Goal: Information Seeking & Learning: Learn about a topic

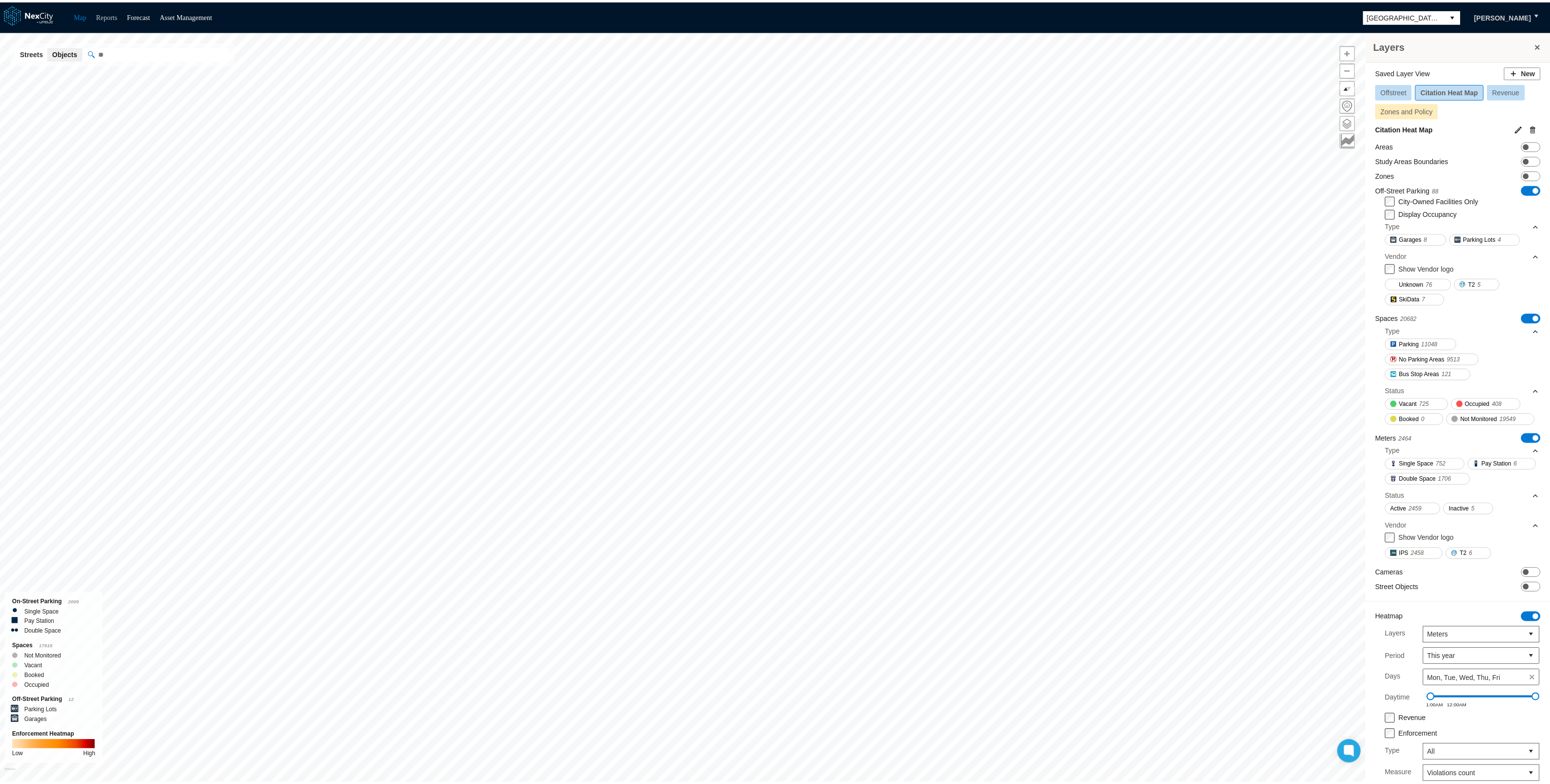
scroll to position [98, 0]
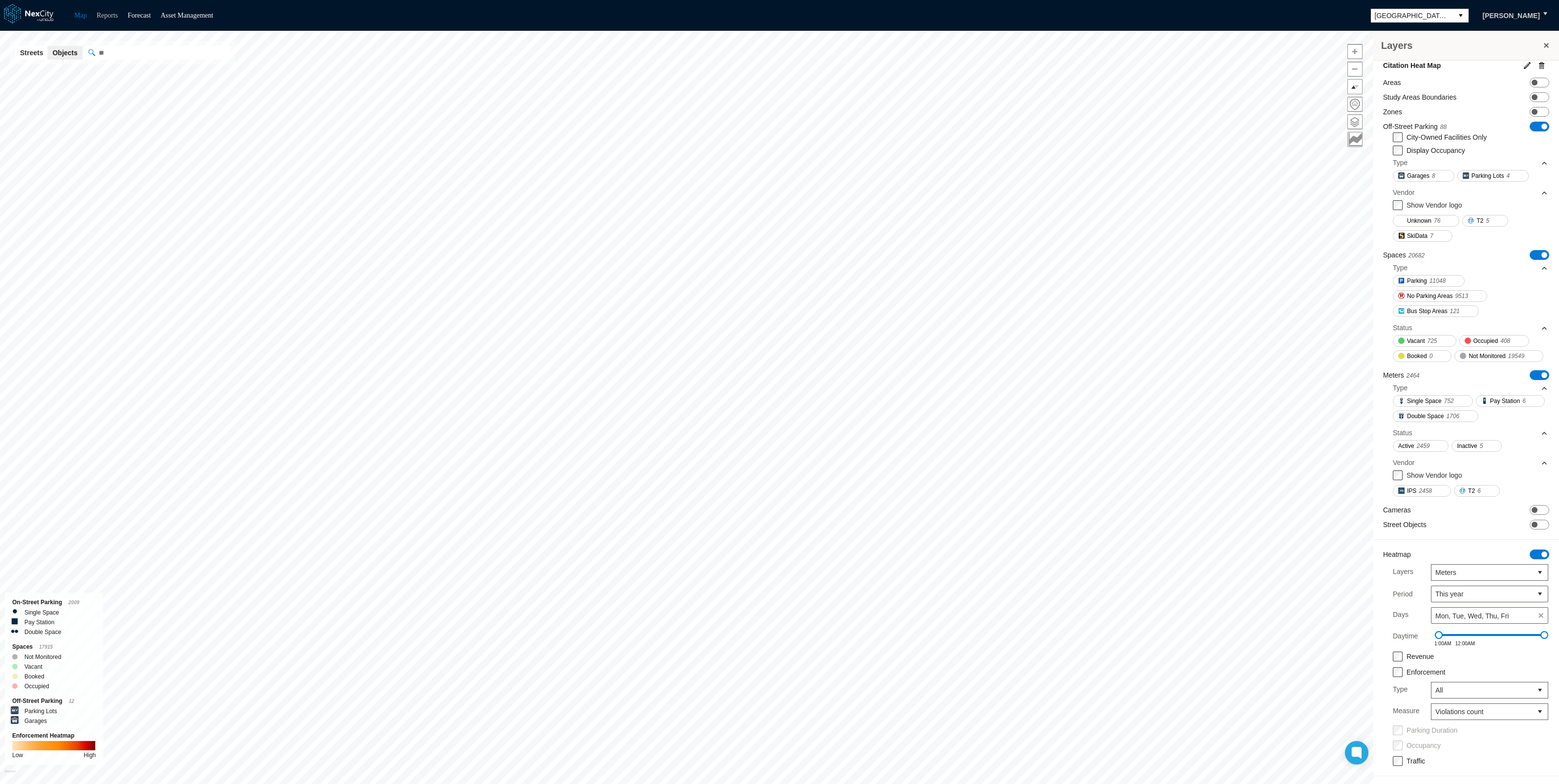
click at [111, 14] on link "Reports" at bounding box center [108, 15] width 22 height 7
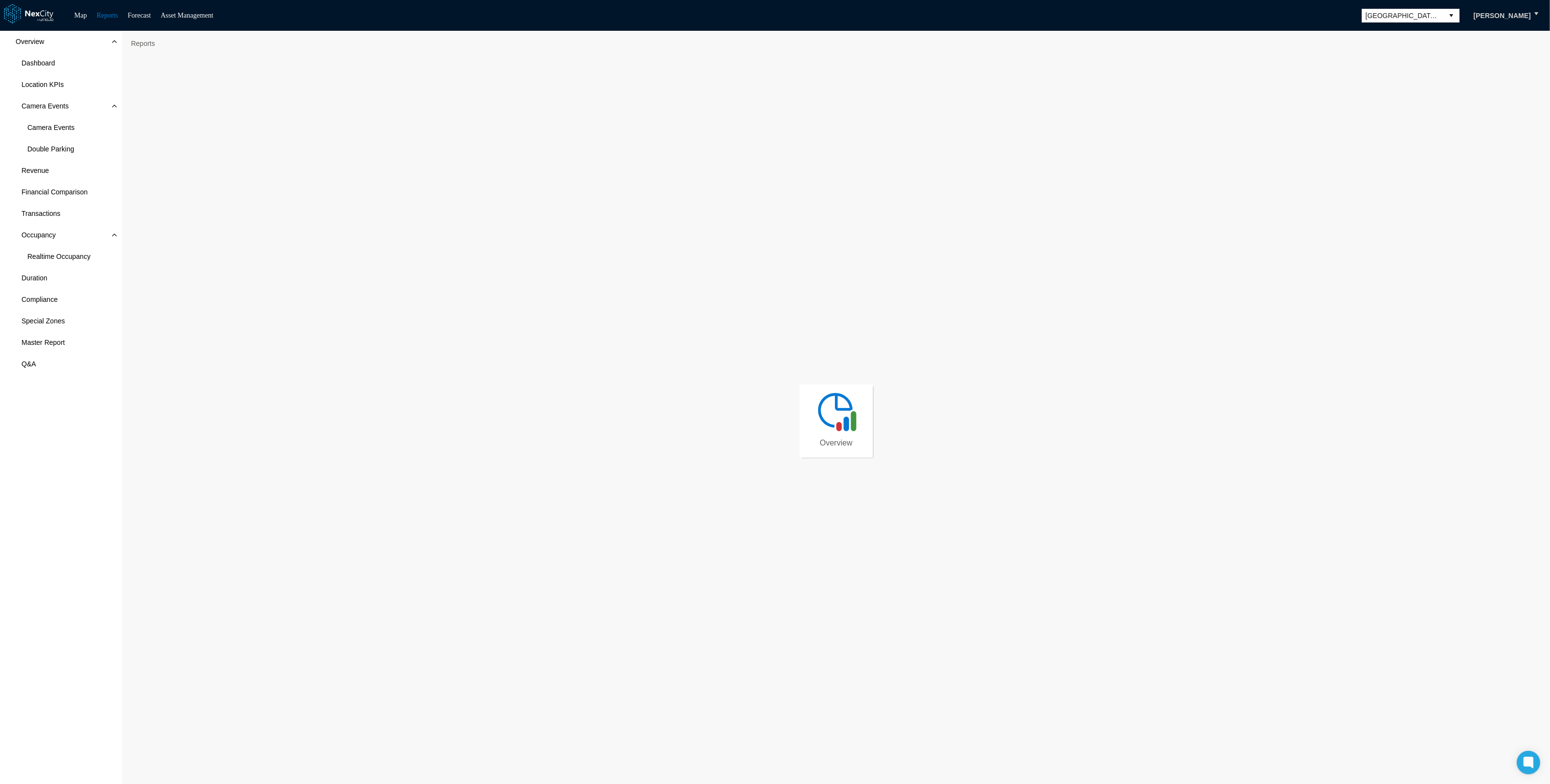
click at [803, 387] on link "Overview" at bounding box center [836, 421] width 73 height 73
click at [51, 227] on span "Occupancy" at bounding box center [61, 235] width 122 height 22
click at [47, 235] on span "Occupancy" at bounding box center [39, 235] width 34 height 10
click at [54, 255] on span "Realtime Occupancy" at bounding box center [59, 256] width 63 height 10
click at [52, 274] on span "Duration" at bounding box center [61, 278] width 122 height 22
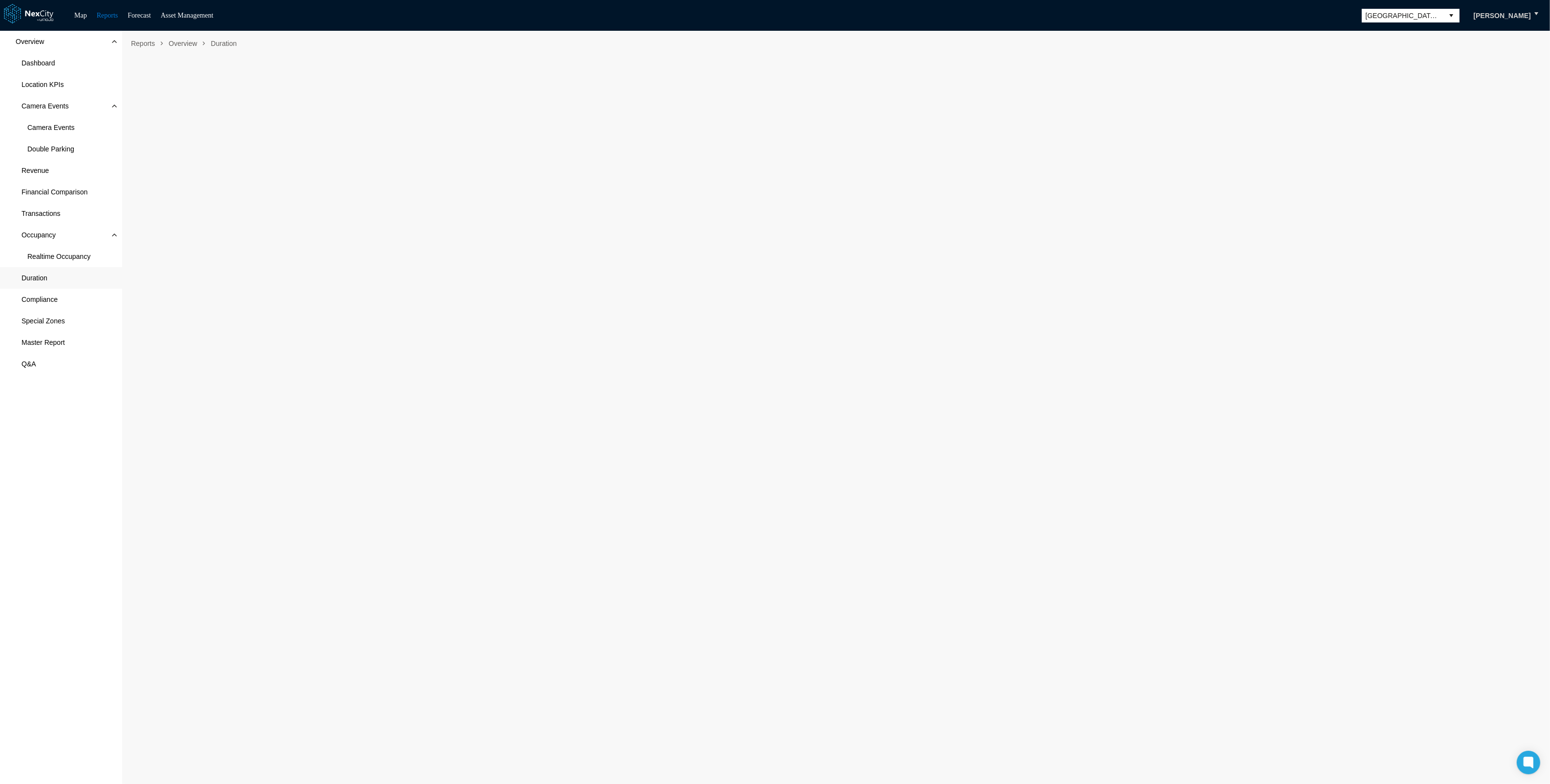
drag, startPoint x: 52, startPoint y: 276, endPoint x: 983, endPoint y: 42, distance: 960.0
click at [983, 42] on nav "Reports Overview Duration" at bounding box center [836, 44] width 1418 height 16
click at [42, 298] on span "Compliance" at bounding box center [40, 299] width 36 height 10
click at [54, 145] on span "Double Parking" at bounding box center [51, 149] width 47 height 10
click at [47, 145] on span "Double Parking" at bounding box center [51, 149] width 47 height 10
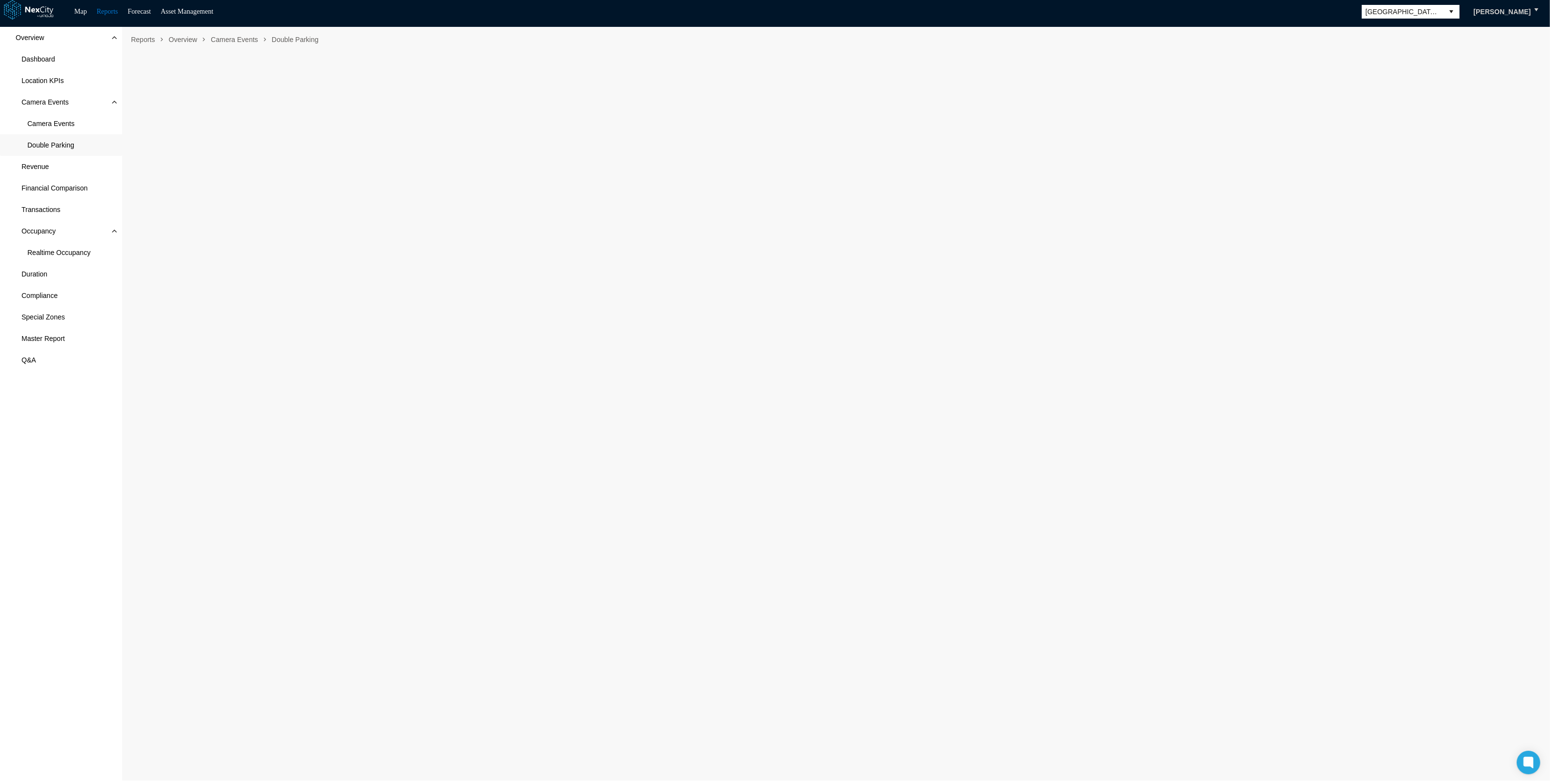
scroll to position [5, 0]
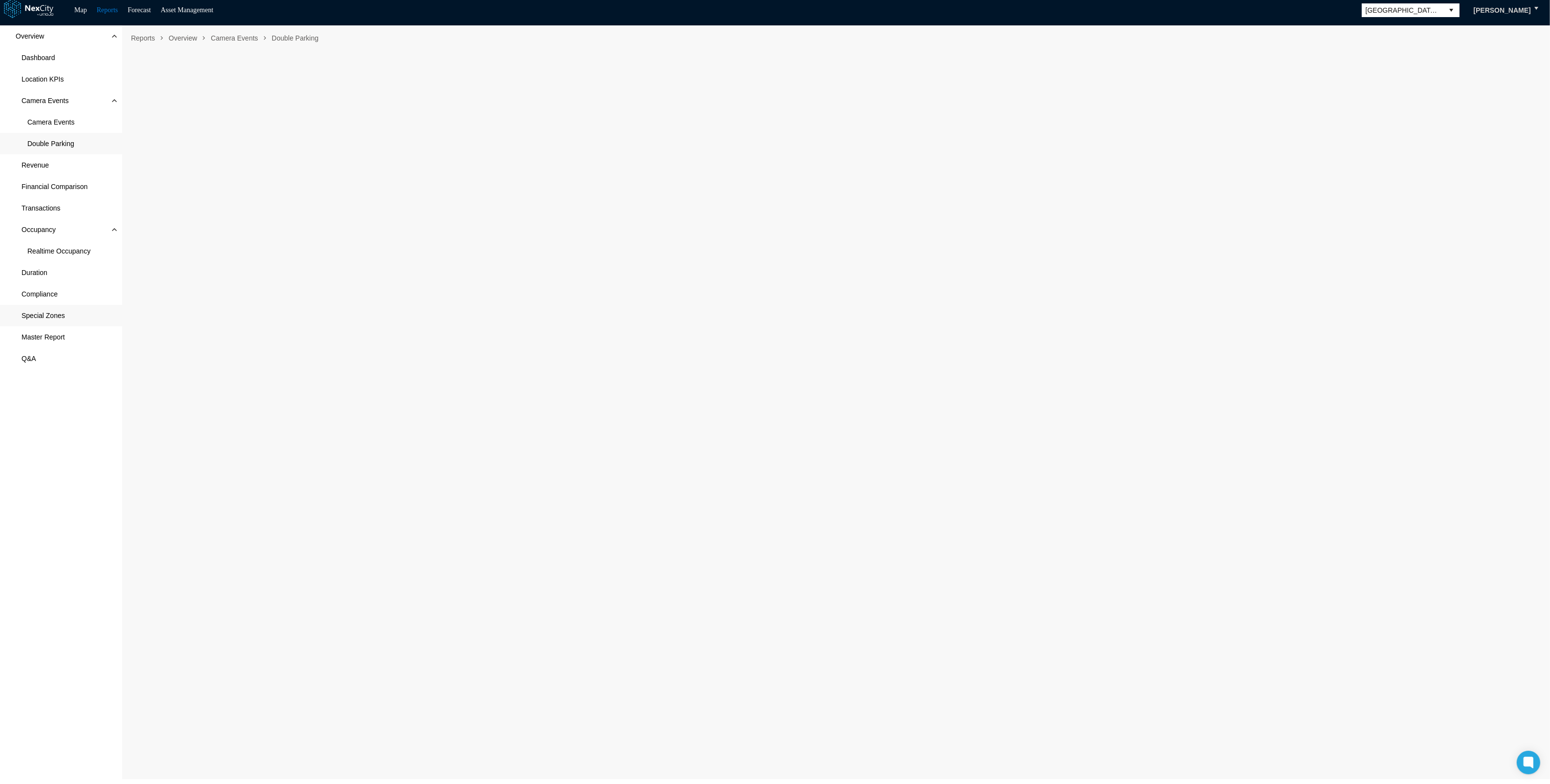
click at [37, 313] on span "Special Zones" at bounding box center [44, 316] width 44 height 10
